Goal: Task Accomplishment & Management: Complete application form

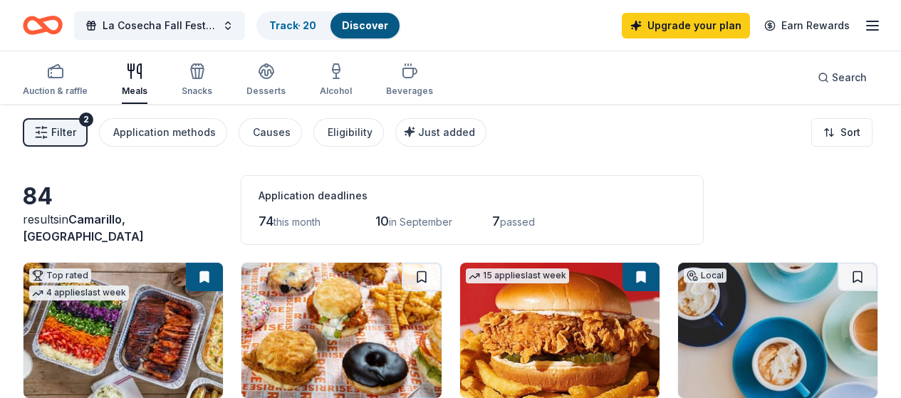
click at [645, 124] on div "Filter 2 Application methods Causes Eligibility Just added Sort" at bounding box center [450, 132] width 901 height 57
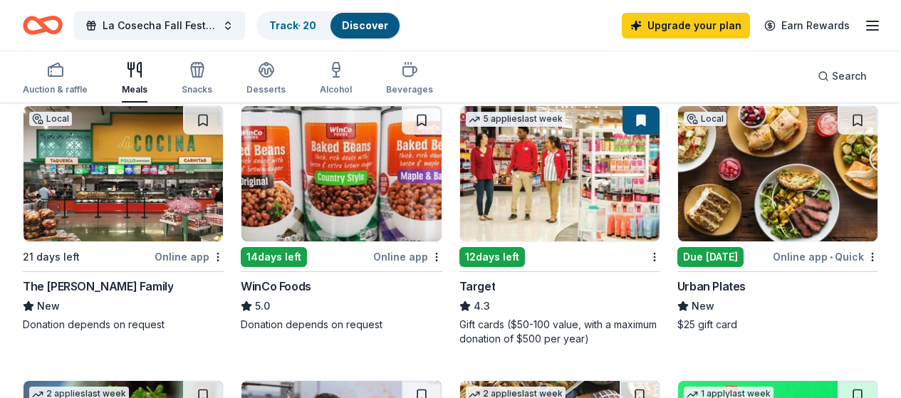
scroll to position [969, 0]
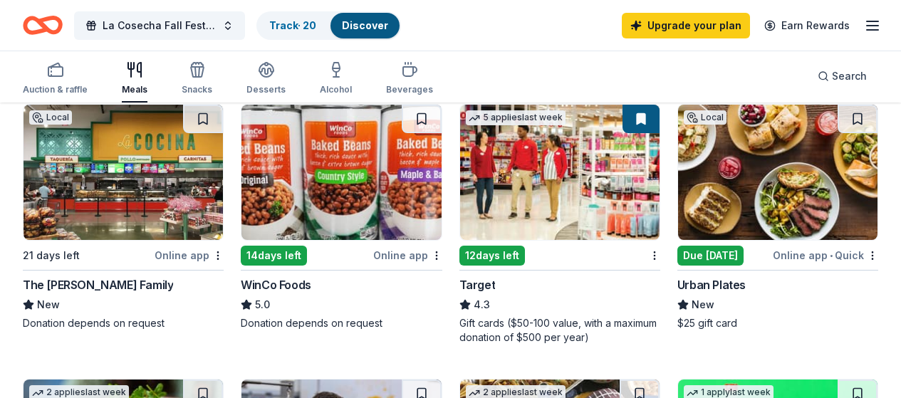
click at [677, 266] on div "Due [DATE]" at bounding box center [710, 256] width 66 height 20
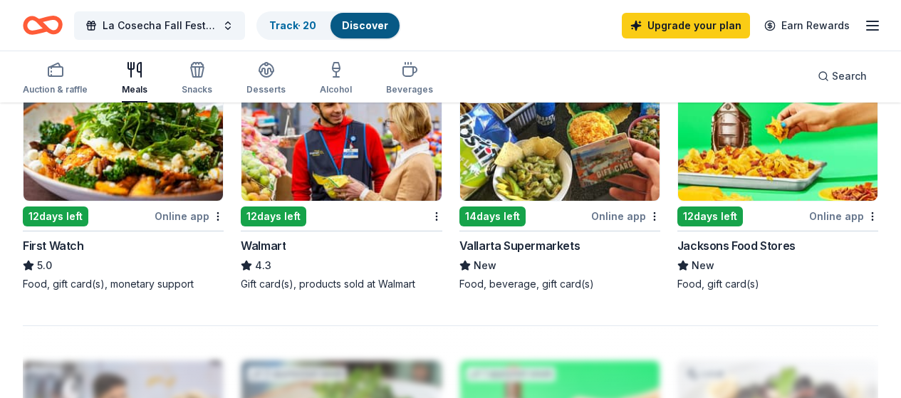
scroll to position [56, 0]
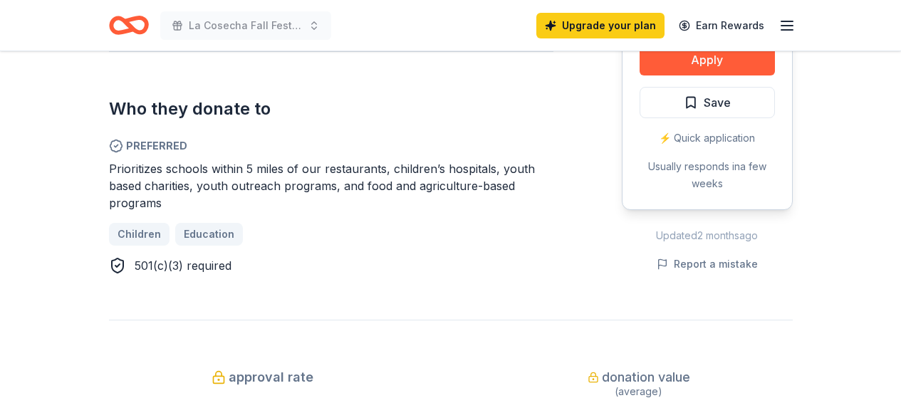
scroll to position [798, 0]
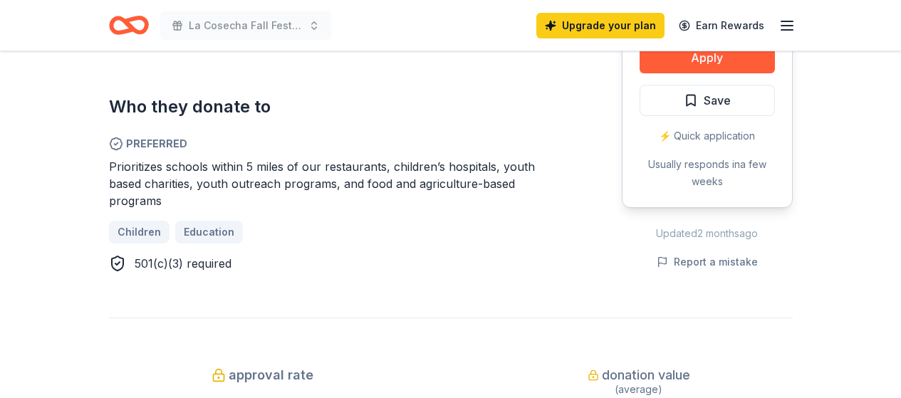
click at [341, 173] on div "Prioritizes schools within 5 miles of our restaurants, children’s hospitals, yo…" at bounding box center [331, 183] width 445 height 51
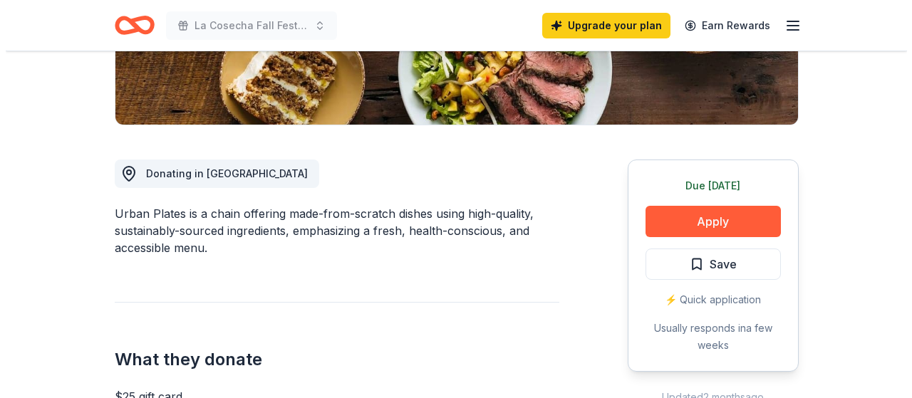
scroll to position [313, 0]
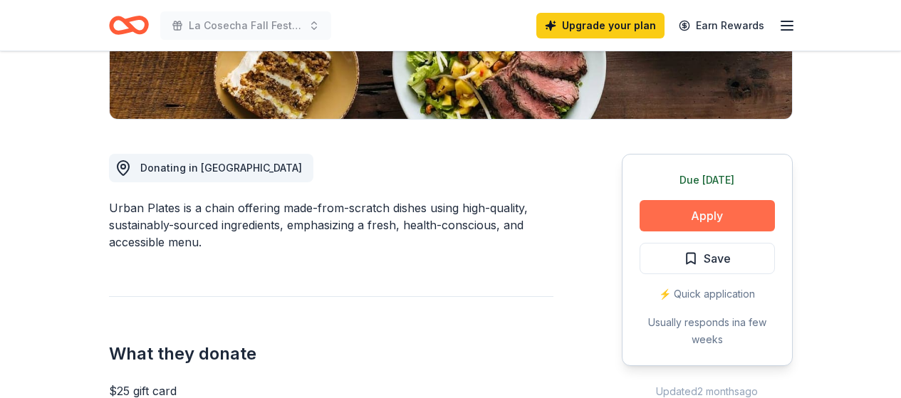
click at [713, 219] on button "Apply" at bounding box center [707, 215] width 135 height 31
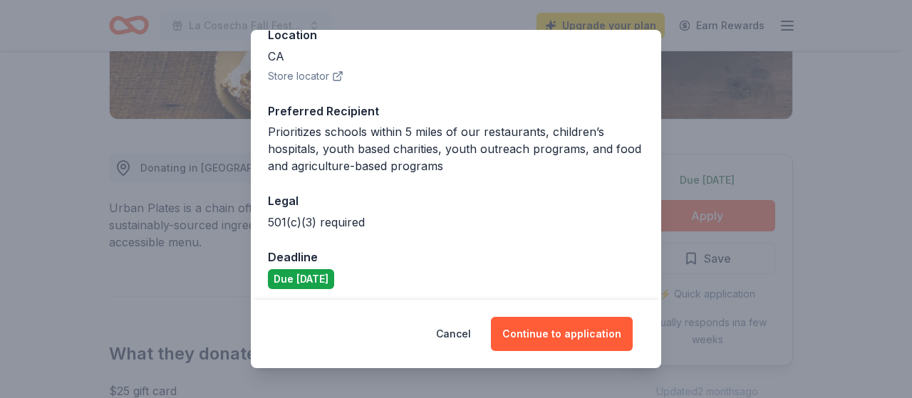
scroll to position [182, 0]
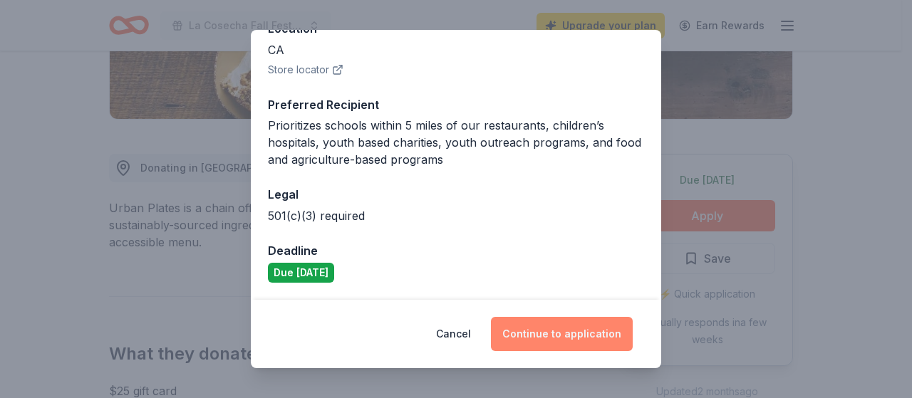
click at [549, 324] on button "Continue to application" at bounding box center [562, 334] width 142 height 34
